Goal: Task Accomplishment & Management: Use online tool/utility

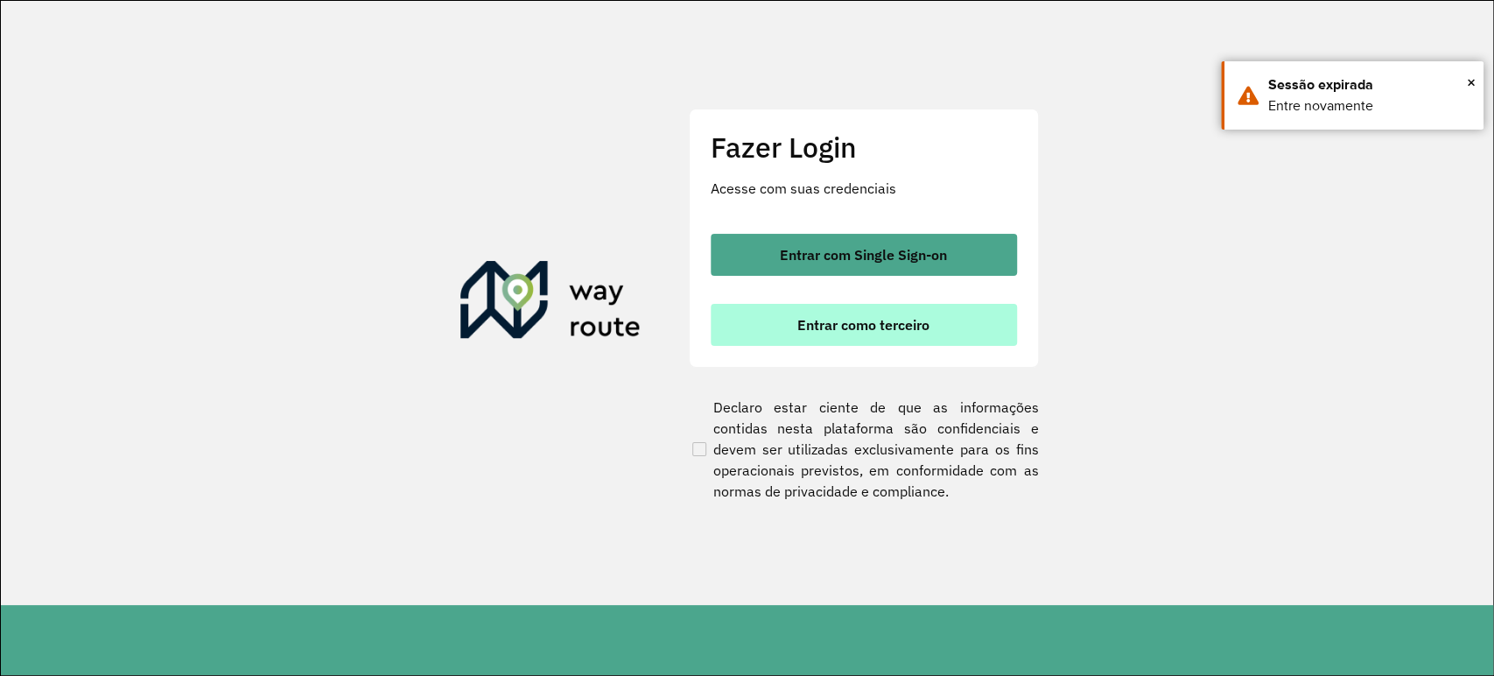
click at [897, 339] on button "Entrar como terceiro" at bounding box center [864, 325] width 306 height 42
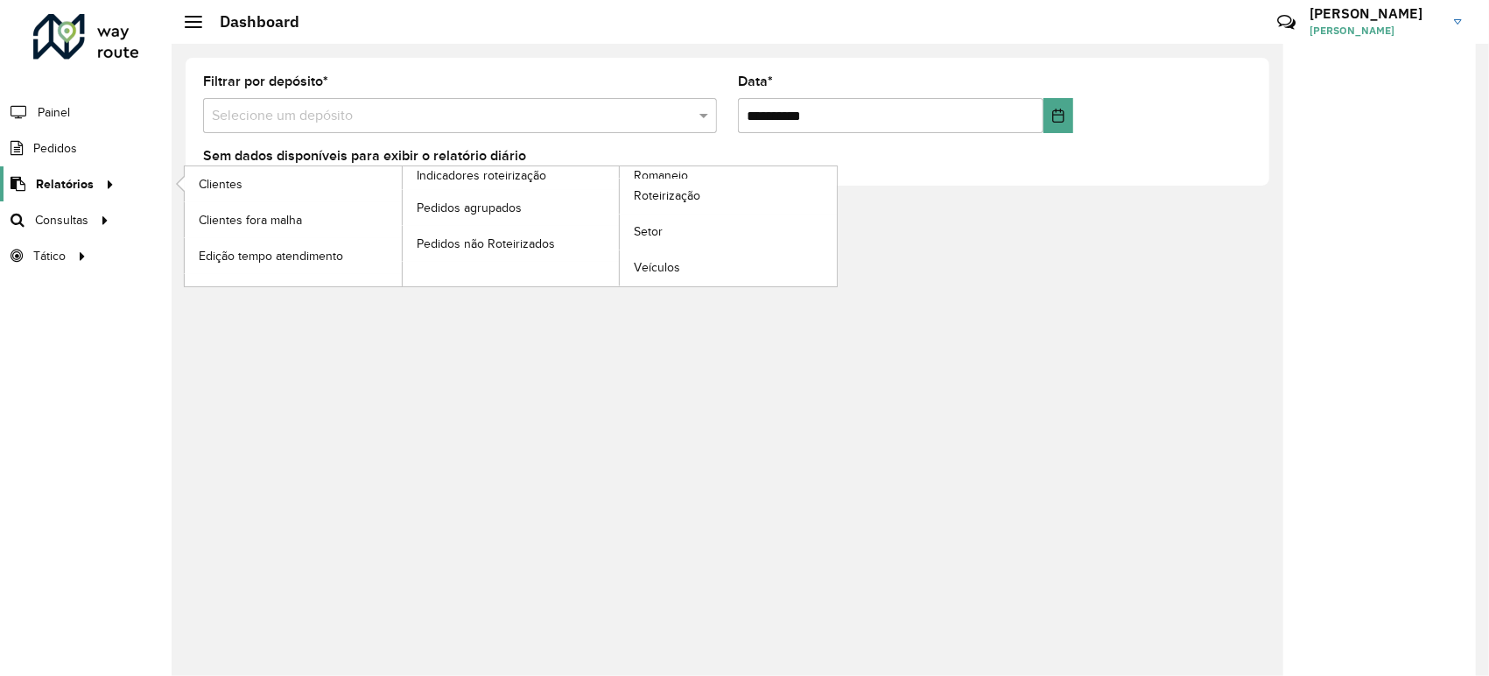
click at [53, 195] on link "Relatórios" at bounding box center [60, 183] width 120 height 35
click at [655, 201] on span "Roteirização" at bounding box center [669, 195] width 71 height 18
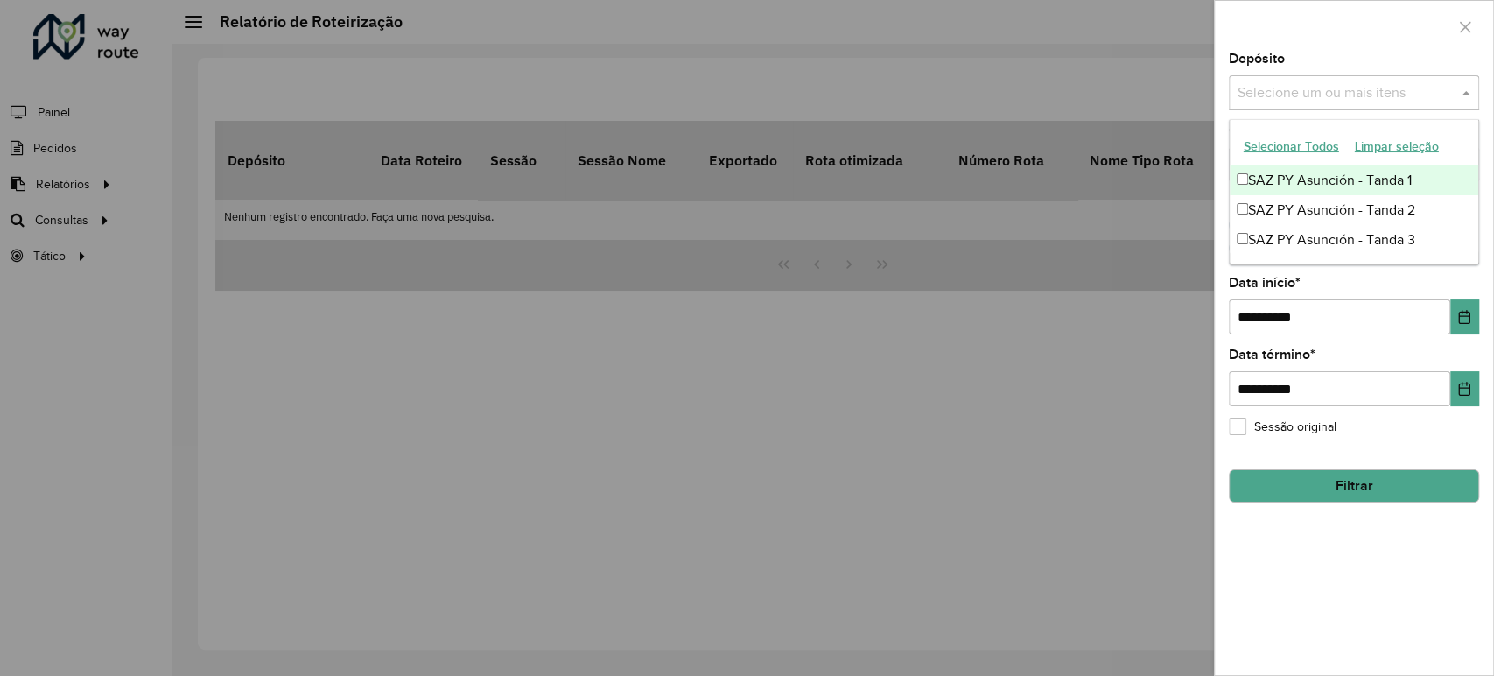
drag, startPoint x: 1331, startPoint y: 95, endPoint x: 1327, endPoint y: 117, distance: 22.3
click at [1330, 95] on input "text" at bounding box center [1345, 93] width 224 height 21
click at [1314, 181] on div "SAZ PY Asunción - Tanda 1" at bounding box center [1353, 180] width 249 height 30
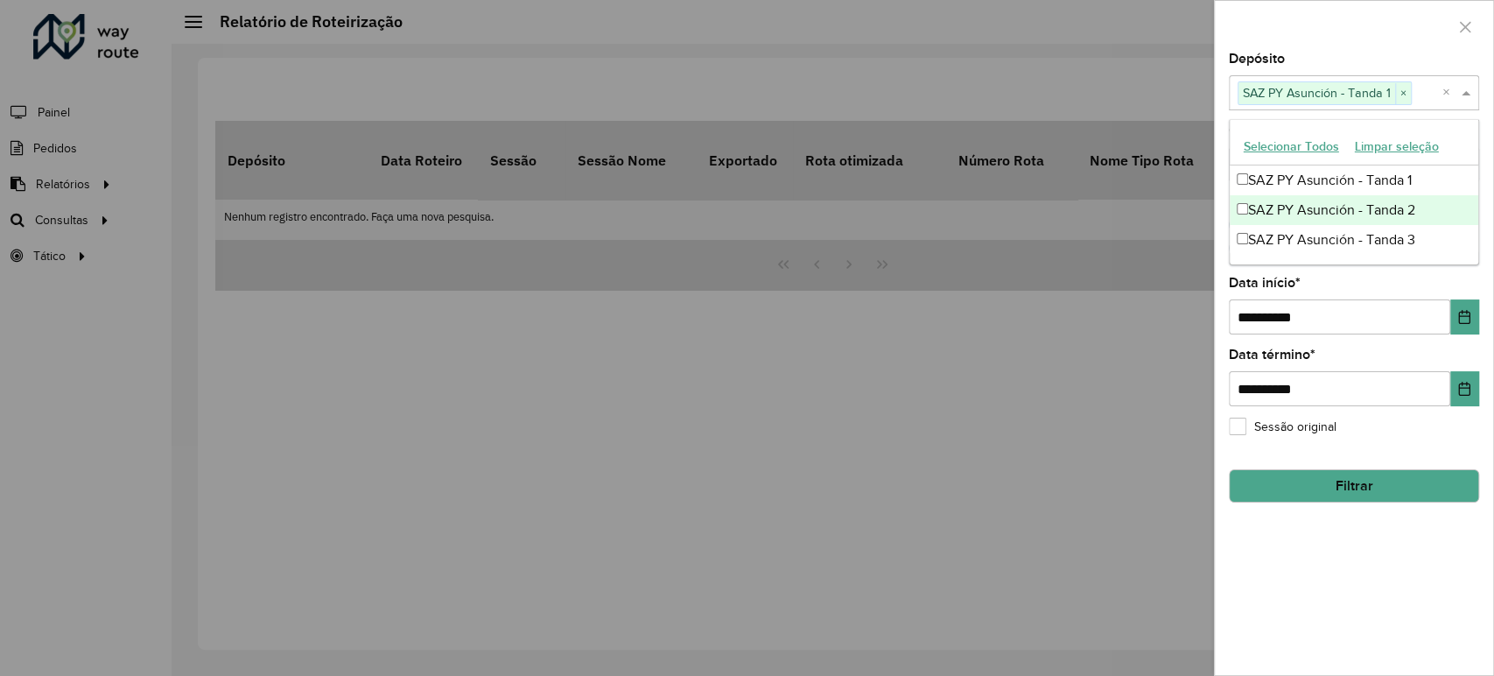
click at [1310, 205] on div "SAZ PY Asunción - Tanda 2" at bounding box center [1353, 210] width 249 height 30
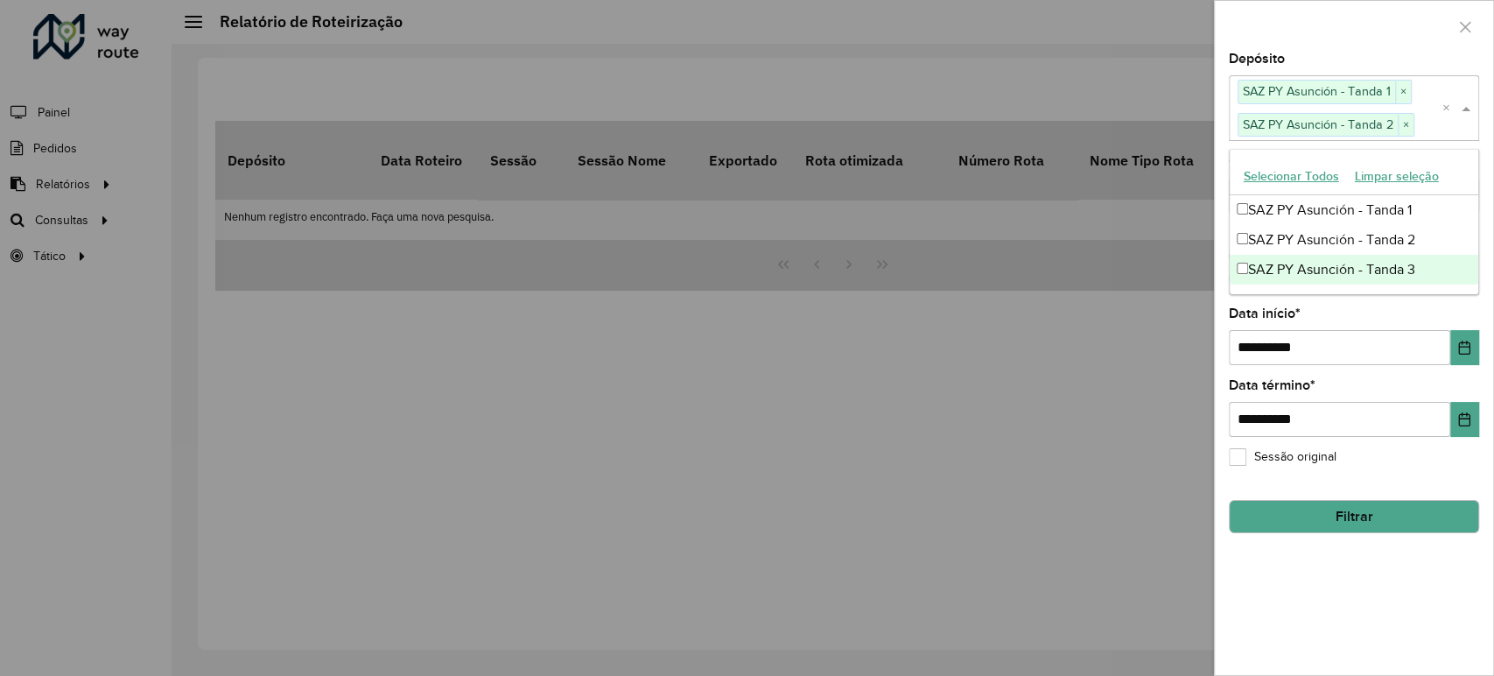
click at [1308, 263] on div "SAZ PY Asunción - Tanda 3" at bounding box center [1353, 270] width 249 height 30
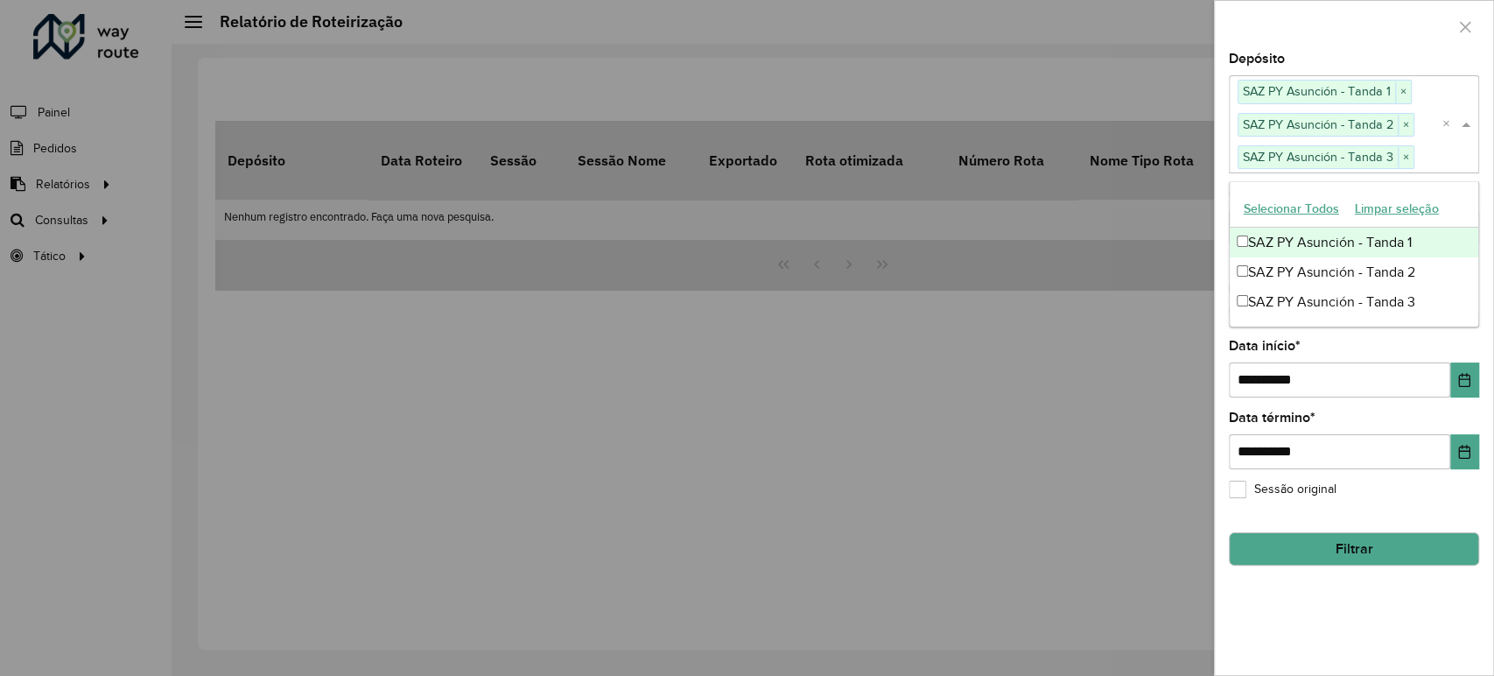
click at [1348, 46] on div at bounding box center [1354, 27] width 278 height 52
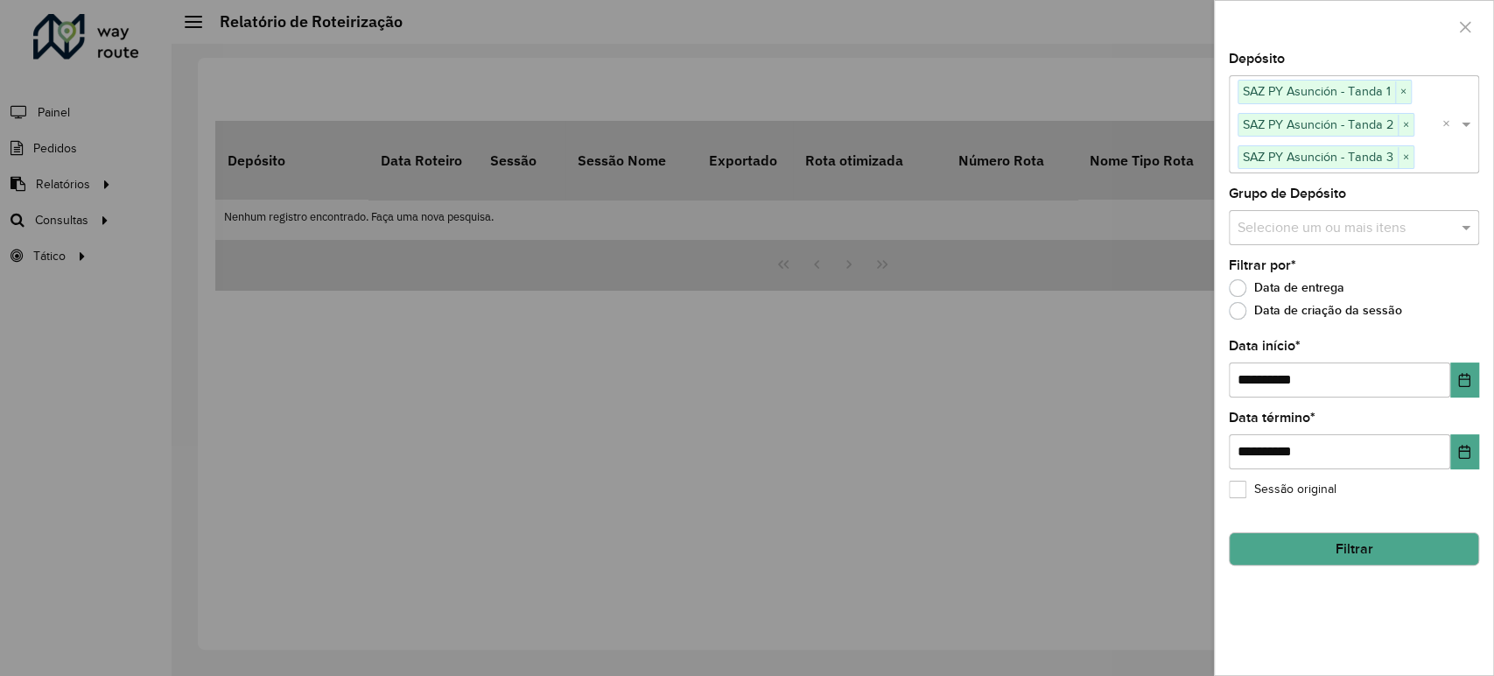
click at [1368, 529] on hb-field-button "Filtrar" at bounding box center [1354, 541] width 250 height 47
click at [1361, 548] on button "Filtrar" at bounding box center [1354, 548] width 250 height 33
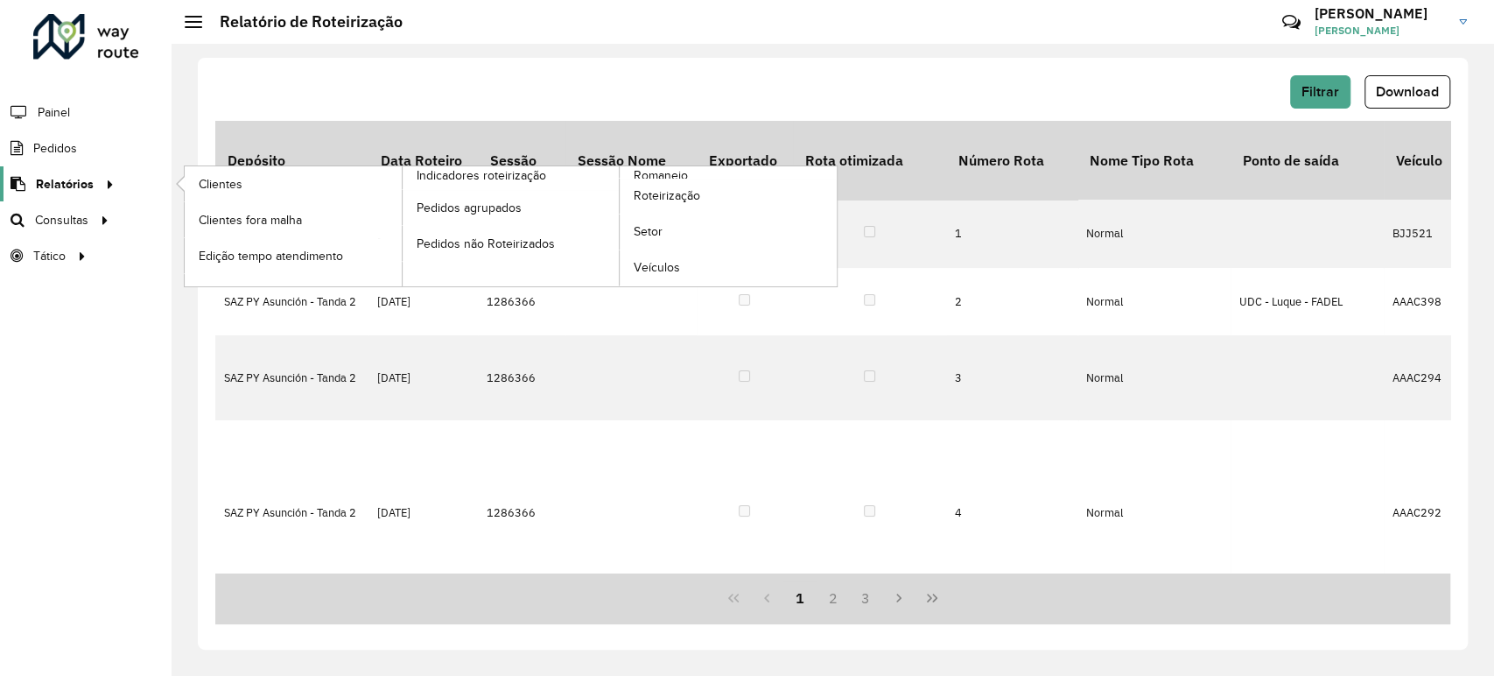
click at [52, 182] on span "Relatórios" at bounding box center [65, 184] width 58 height 18
click at [679, 196] on span "Roteirização" at bounding box center [669, 195] width 71 height 18
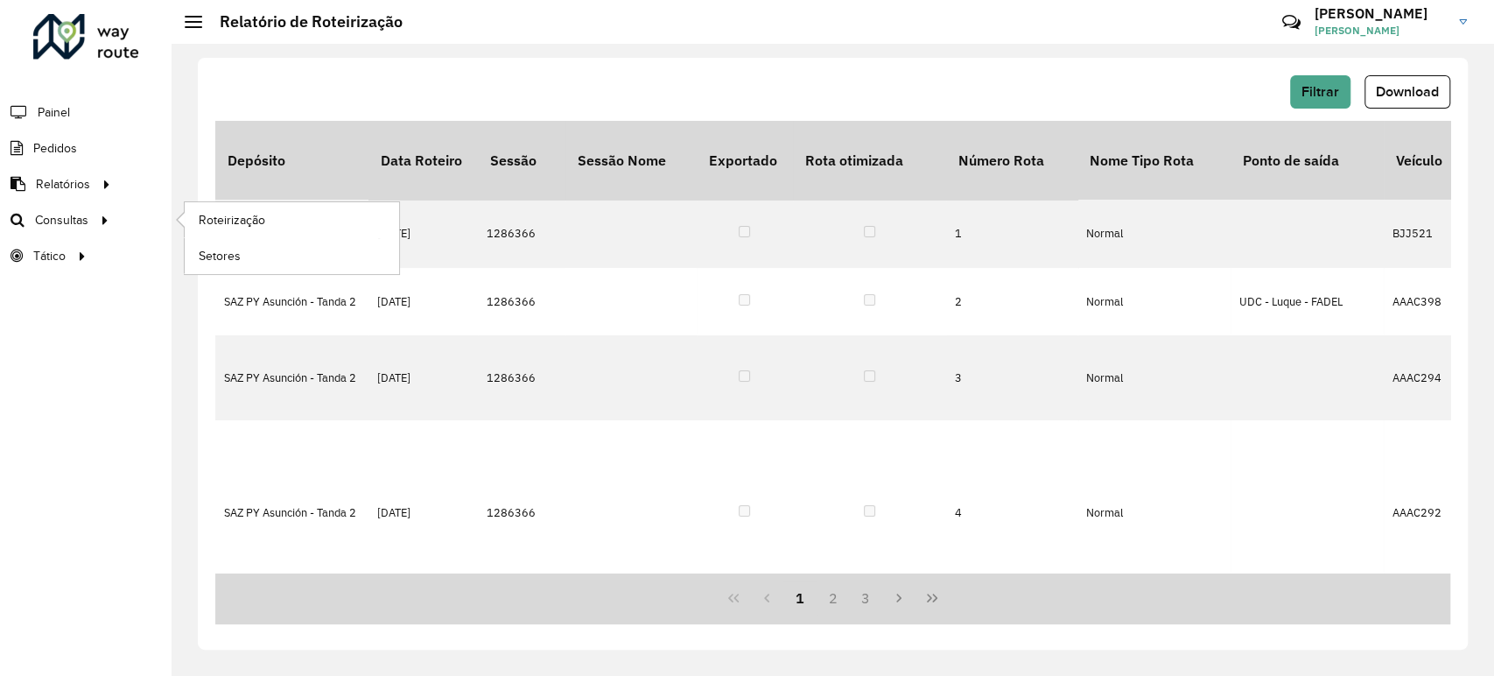
drag, startPoint x: 95, startPoint y: 214, endPoint x: 127, endPoint y: 211, distance: 31.7
click at [95, 214] on icon at bounding box center [102, 219] width 15 height 26
click at [213, 218] on span "Roteirização" at bounding box center [234, 220] width 71 height 18
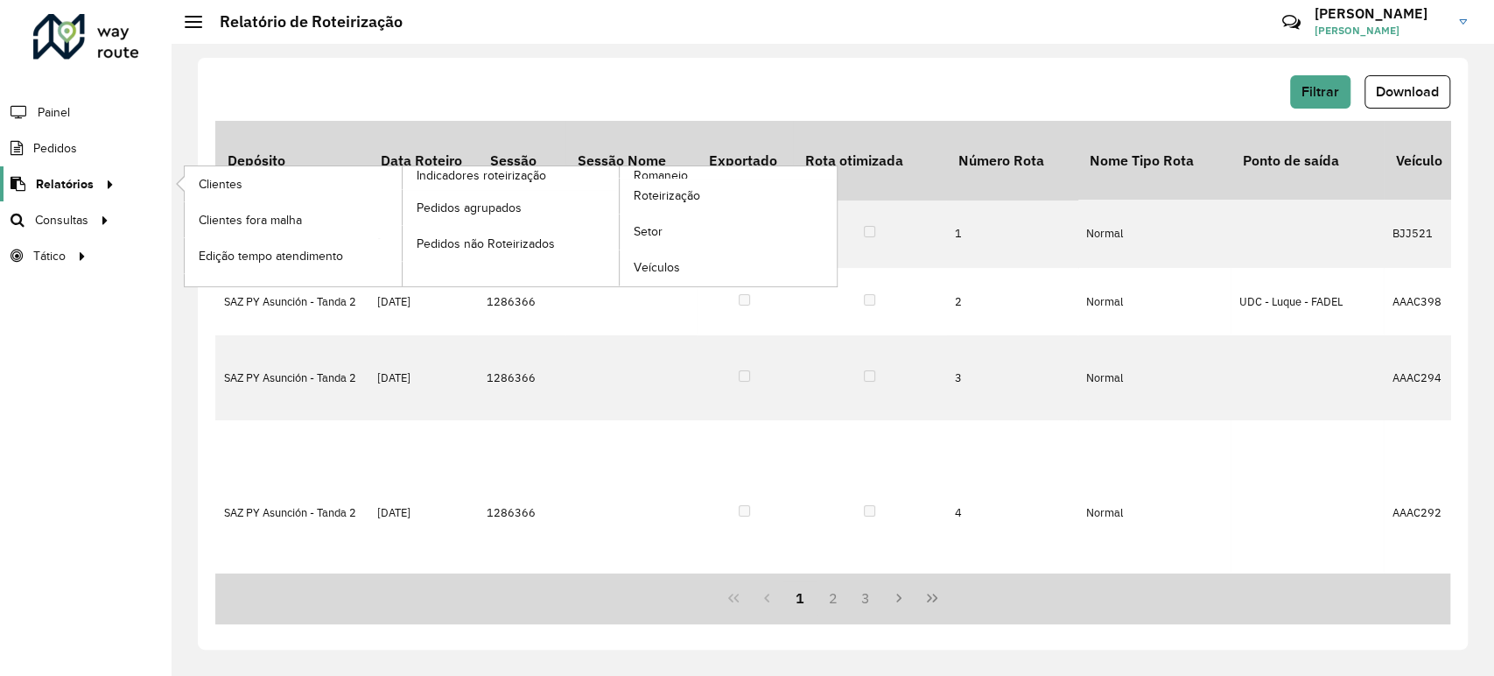
click at [46, 186] on span "Relatórios" at bounding box center [65, 184] width 58 height 18
click at [678, 195] on span "Roteirização" at bounding box center [669, 195] width 71 height 18
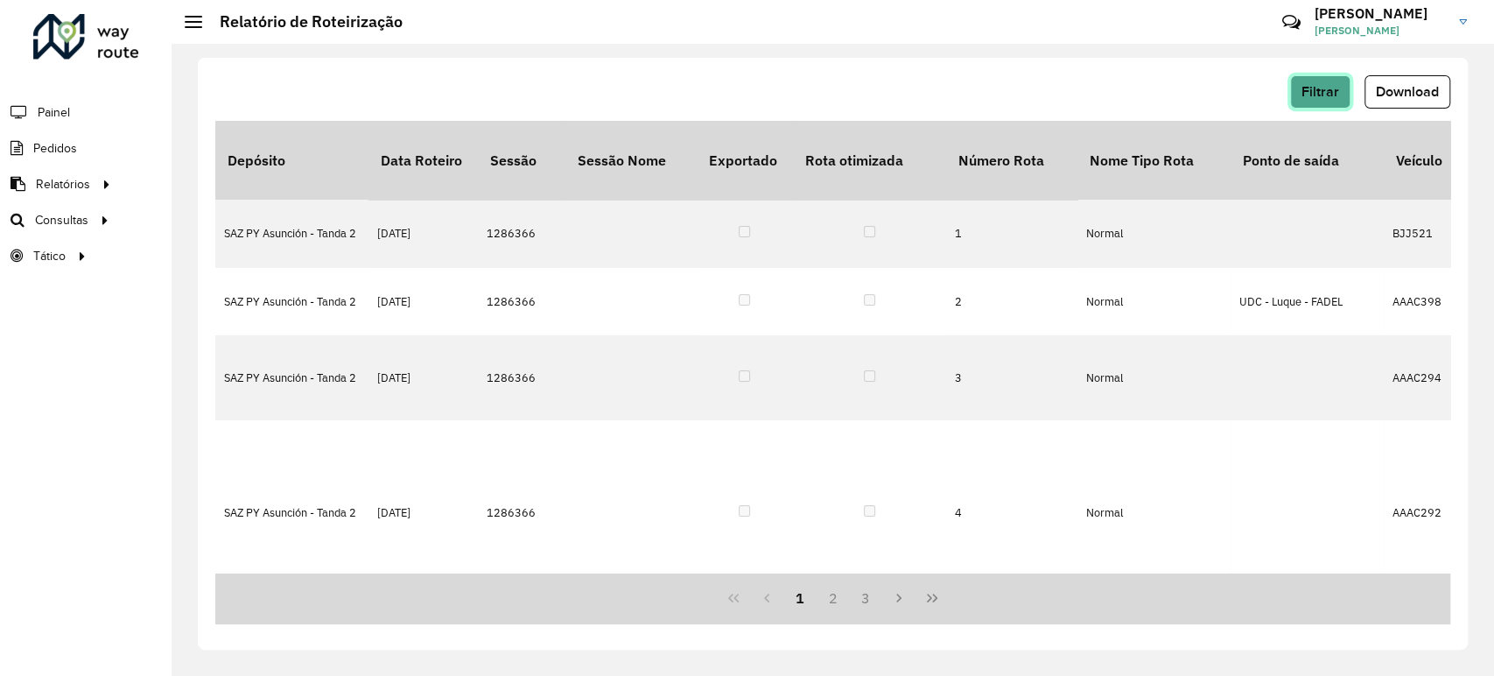
click at [1319, 96] on span "Filtrar" at bounding box center [1320, 91] width 38 height 15
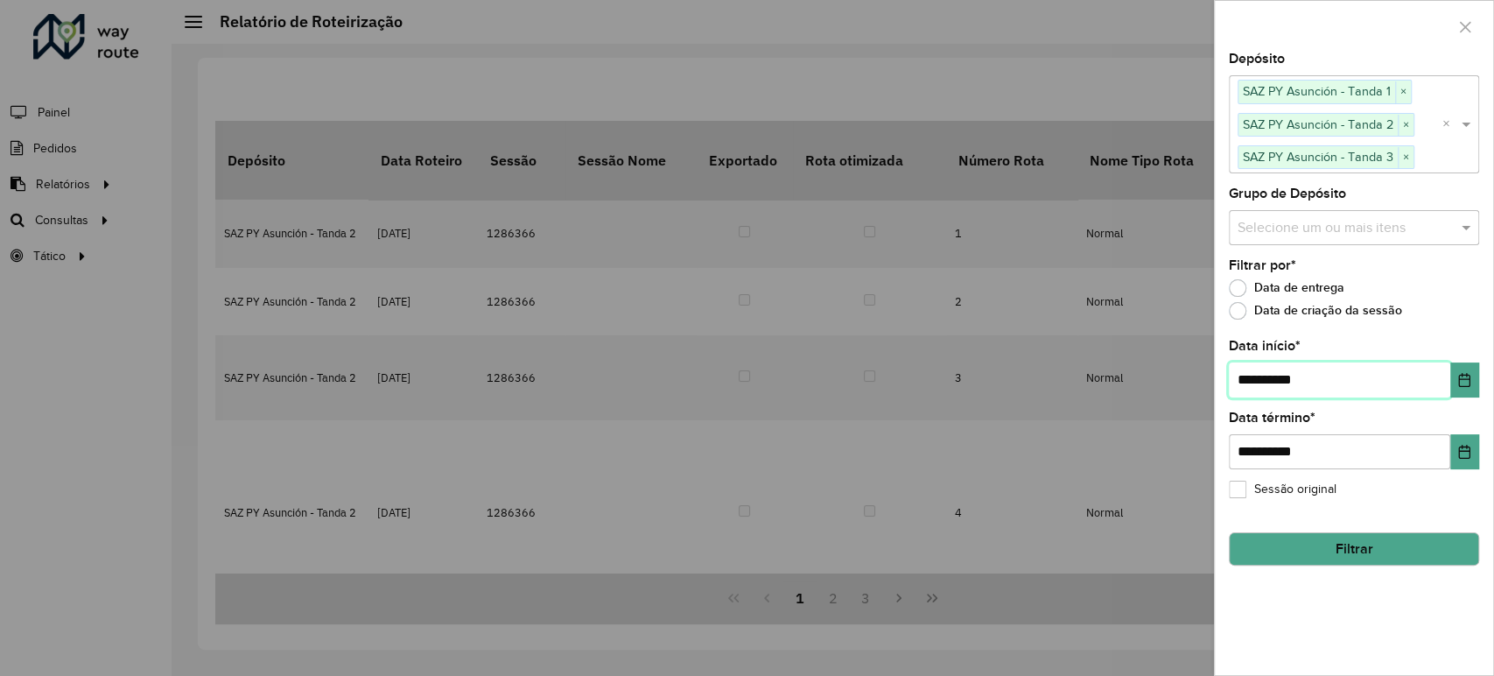
click at [1253, 383] on input "**********" at bounding box center [1339, 379] width 221 height 35
type input "**********"
click at [1368, 563] on button "Filtrar" at bounding box center [1354, 548] width 250 height 33
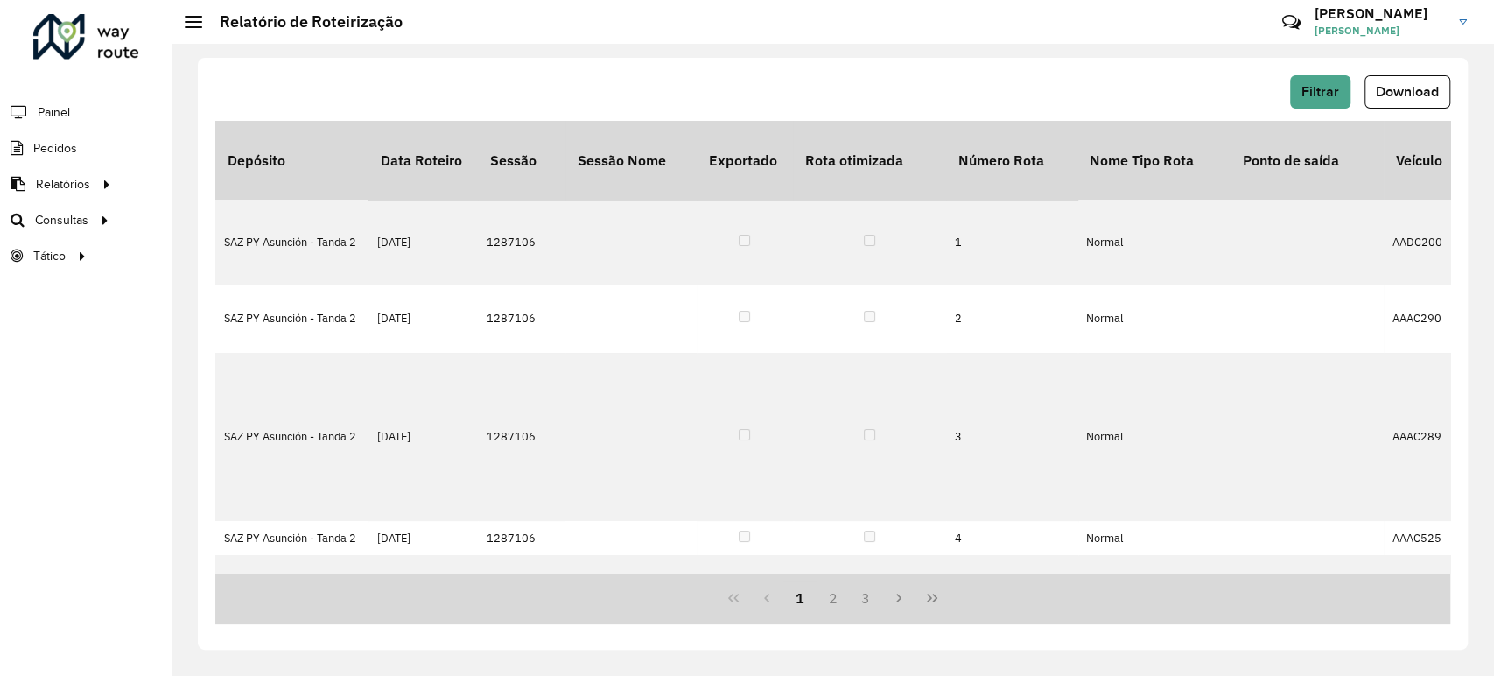
click at [1412, 81] on button "Download" at bounding box center [1407, 91] width 86 height 33
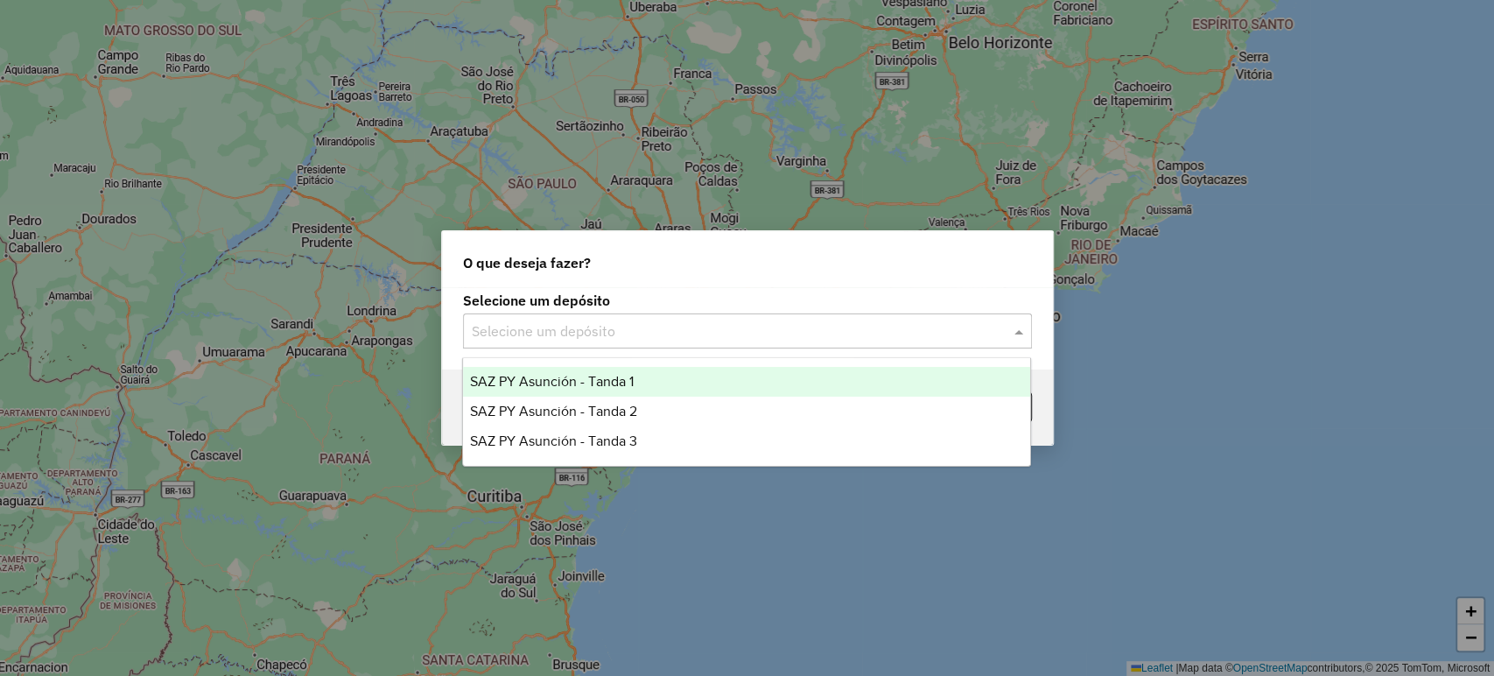
click at [875, 322] on input "text" at bounding box center [730, 331] width 516 height 21
